Goal: Information Seeking & Learning: Learn about a topic

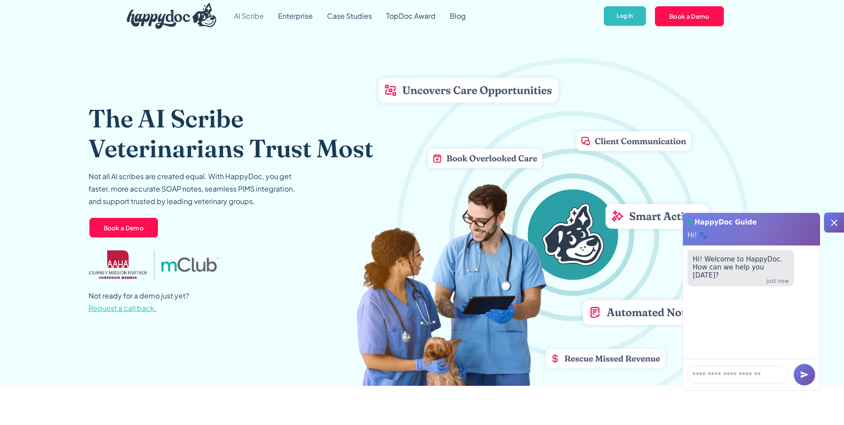
click at [246, 20] on link "AI Scribe" at bounding box center [249, 16] width 44 height 32
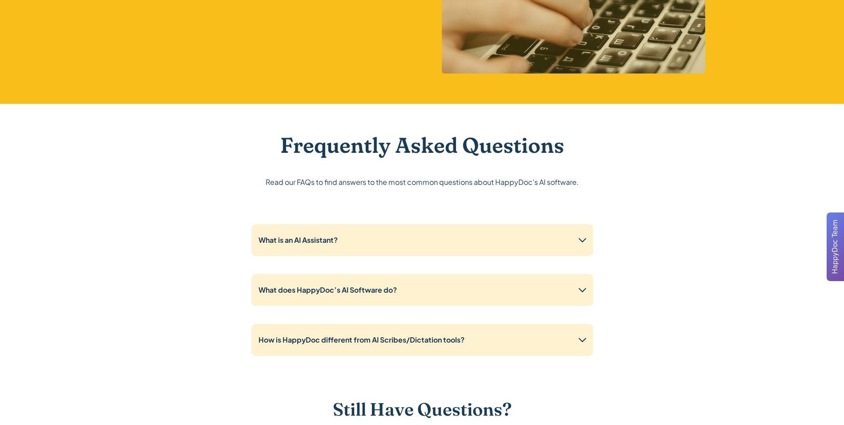
scroll to position [2181, 0]
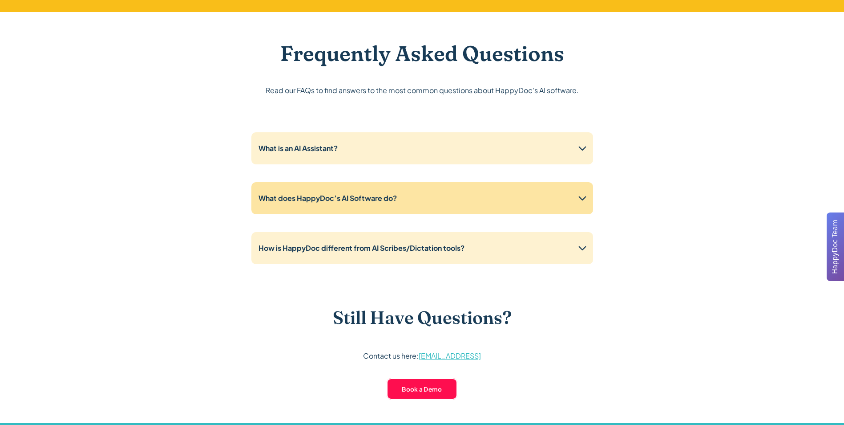
click at [581, 198] on icon at bounding box center [583, 198] width 14 height 14
click at [581, 198] on icon at bounding box center [583, 198] width 8 height 4
click at [583, 197] on icon at bounding box center [583, 198] width 14 height 14
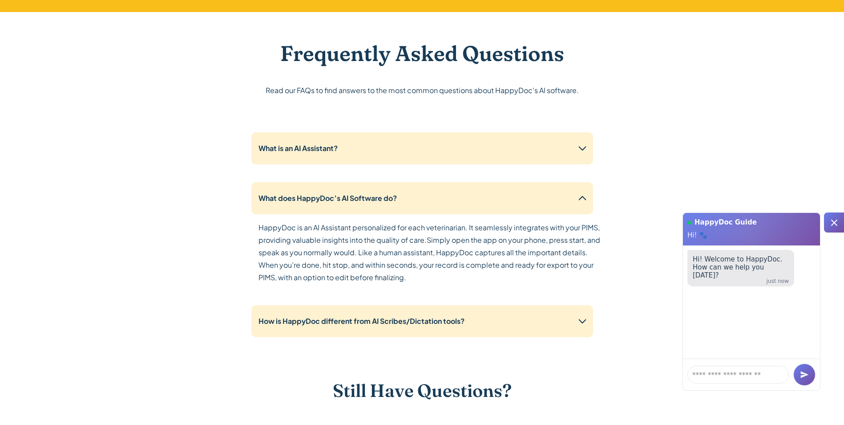
click at [259, 226] on p "HappyDoc is an AI Assistant personalized for each veterinarian. It seamlessly i…" at bounding box center [430, 252] width 342 height 62
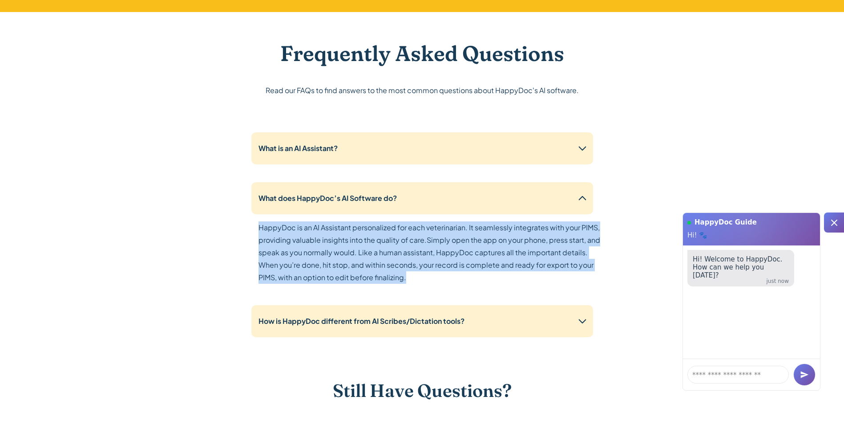
drag, startPoint x: 273, startPoint y: 227, endPoint x: 422, endPoint y: 277, distance: 157.0
click at [422, 277] on p "HappyDoc is an AI Assistant personalized for each veterinarian. It seamlessly i…" at bounding box center [430, 252] width 342 height 62
copy p "HappyDoc is an AI Assistant personalized for each veterinarian. It seamlessly i…"
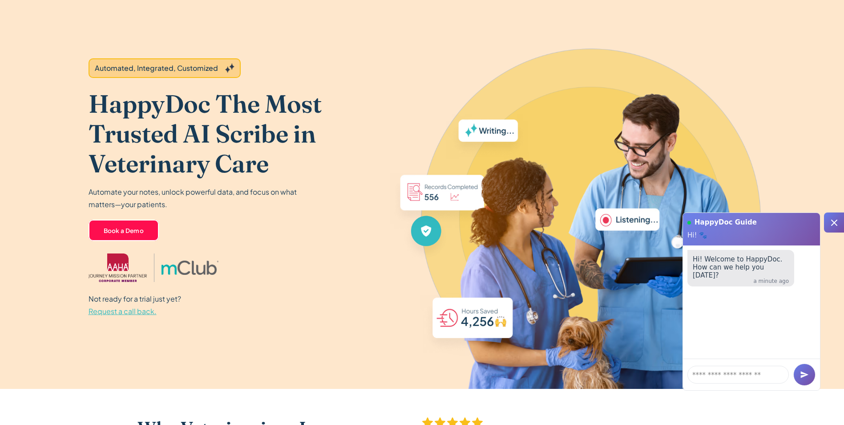
scroll to position [45, 0]
